Goal: Find specific page/section: Find specific page/section

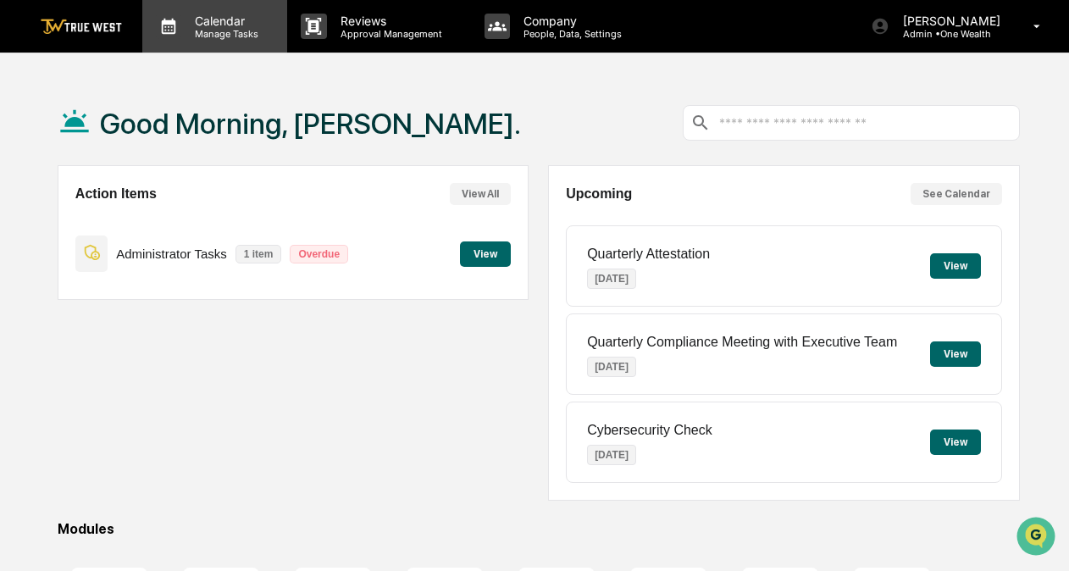
click at [208, 21] on p "Calendar" at bounding box center [224, 21] width 86 height 14
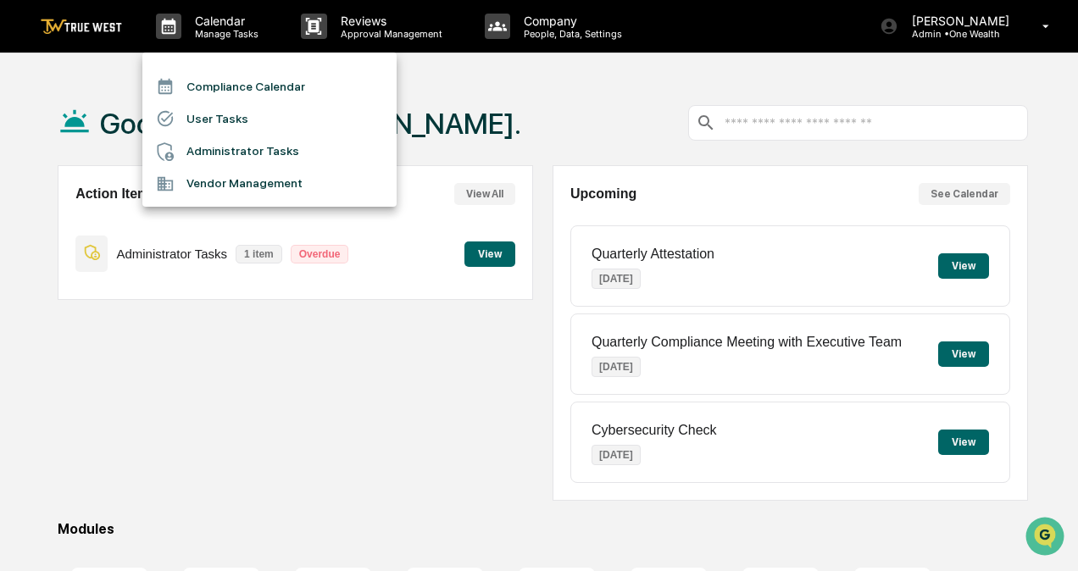
click at [286, 70] on li "Compliance Calendar" at bounding box center [269, 86] width 254 height 32
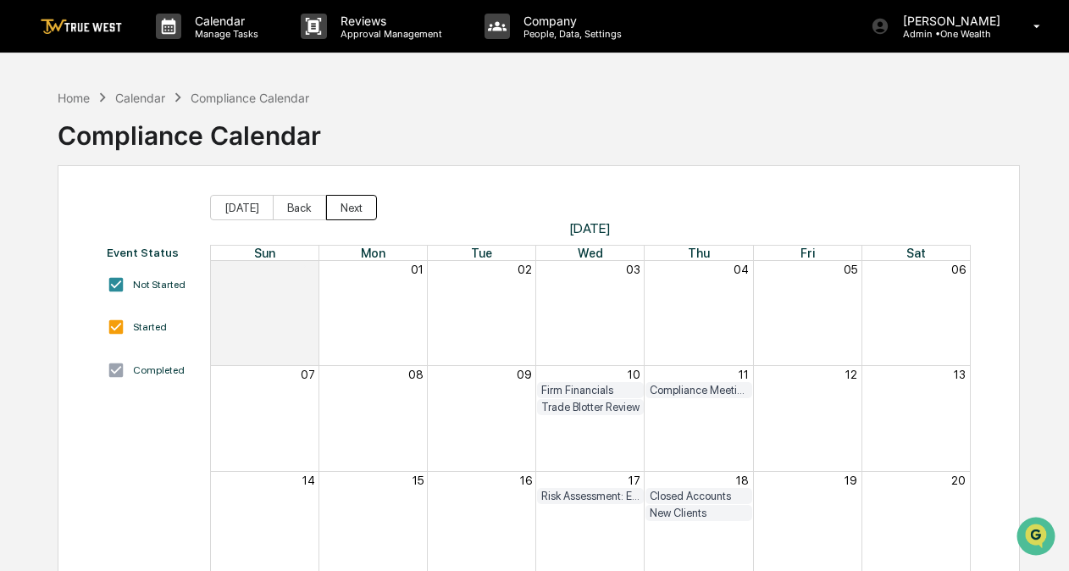
click at [351, 208] on button "Next" at bounding box center [351, 207] width 51 height 25
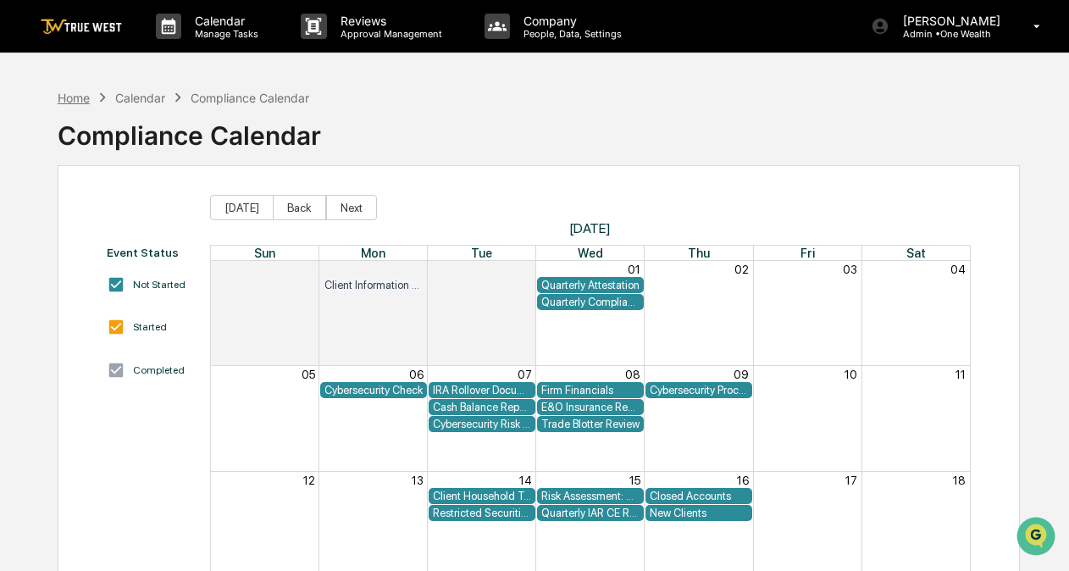
click at [81, 97] on div "Home" at bounding box center [74, 98] width 32 height 14
